Goal: Task Accomplishment & Management: Manage account settings

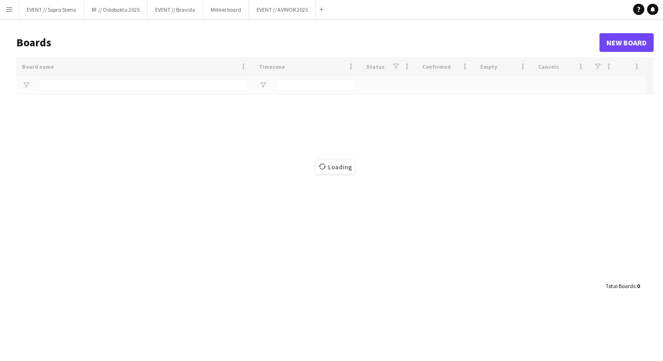
type input "*******"
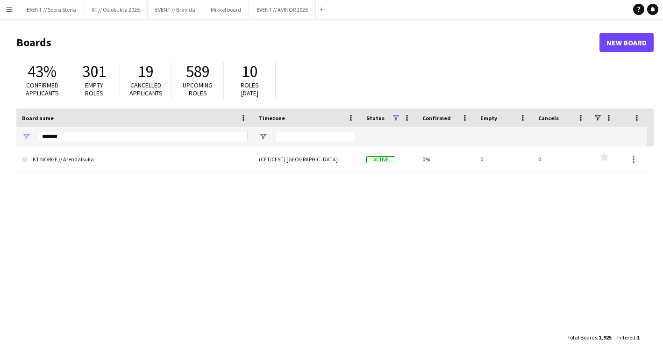
click at [15, 7] on button "Menu" at bounding box center [9, 9] width 19 height 19
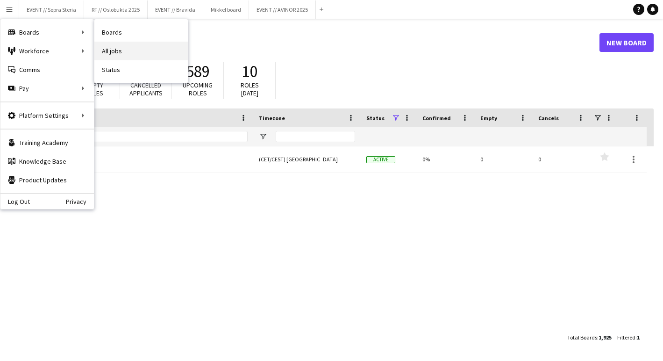
click at [120, 50] on link "All jobs" at bounding box center [140, 51] width 93 height 19
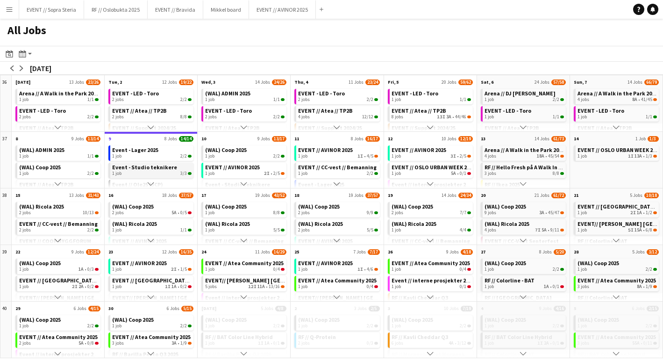
click at [160, 170] on span "Event - Studio teknikere" at bounding box center [144, 167] width 65 height 7
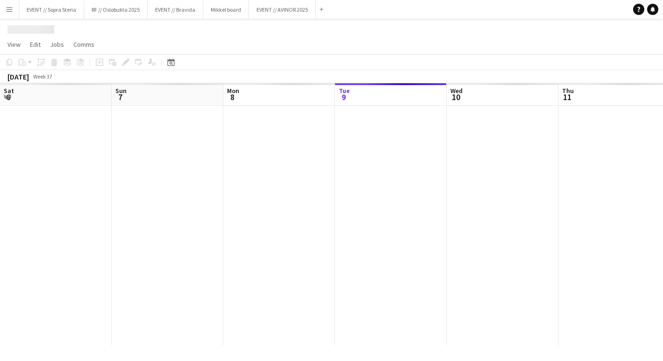
scroll to position [0, 223]
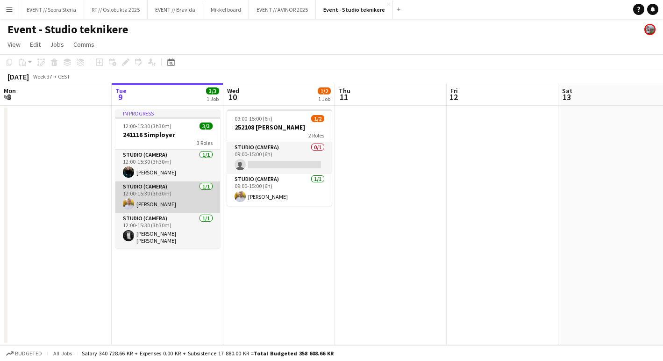
click at [176, 209] on app-card-role "Studio (Camera) 1/1 12:00-15:30 (3h30m) Sigurd Benan" at bounding box center [167, 197] width 105 height 32
